Goal: Information Seeking & Learning: Learn about a topic

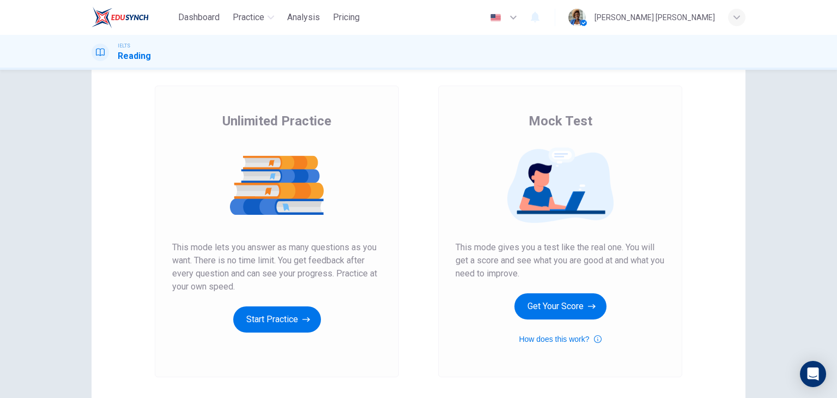
scroll to position [109, 0]
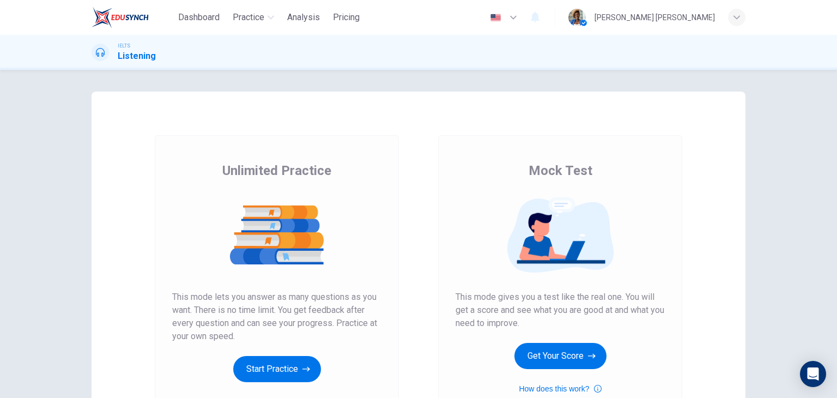
click at [262, 373] on button "Start Practice" at bounding box center [277, 369] width 88 height 26
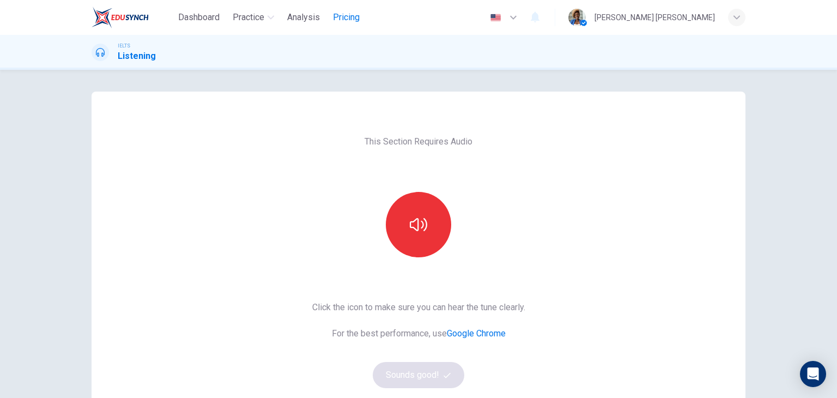
click at [353, 19] on span "Pricing" at bounding box center [346, 17] width 27 height 13
